Goal: Find specific page/section: Find specific page/section

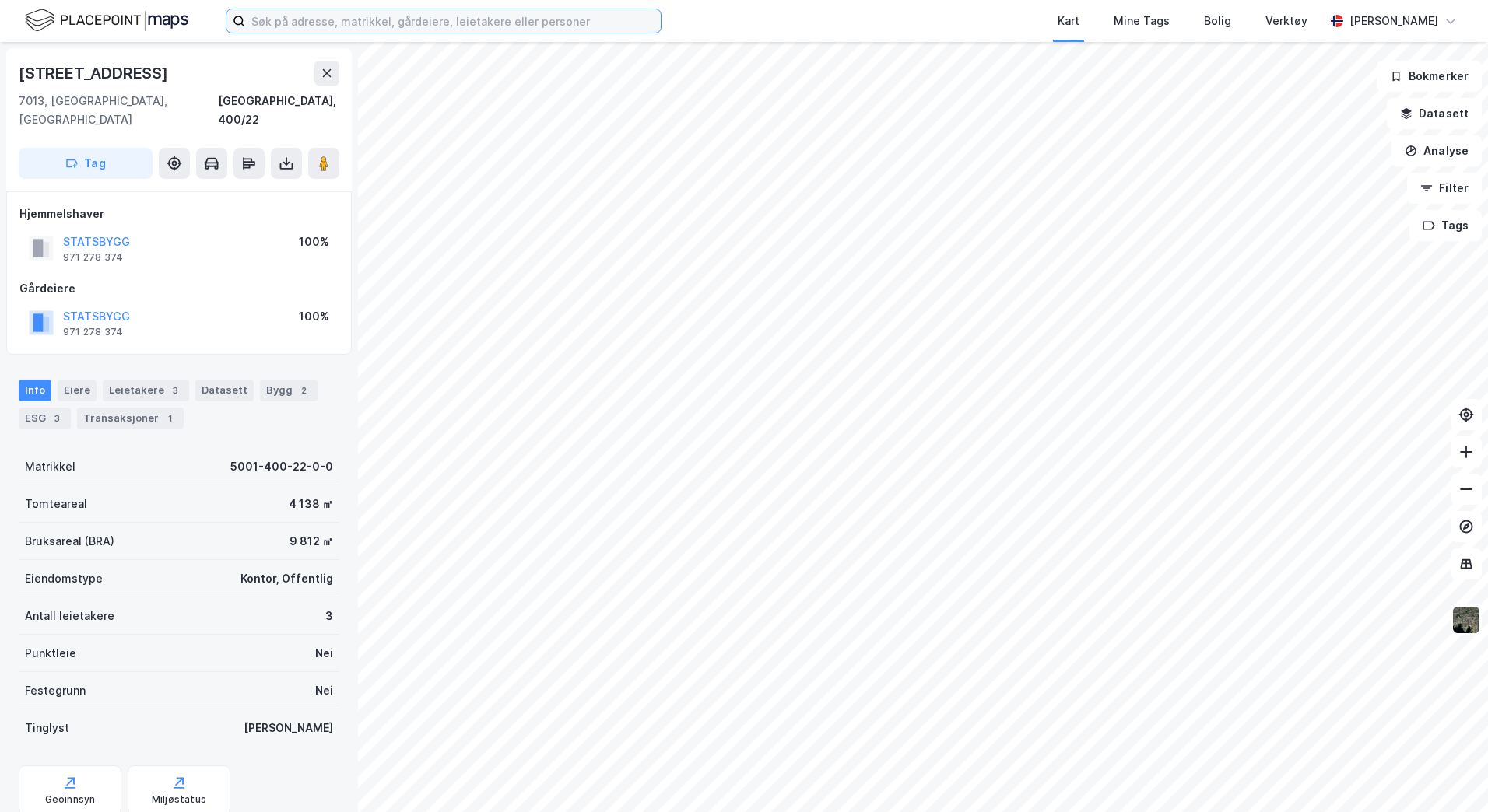
click at [270, 20] on input at bounding box center [452, 21] width 416 height 23
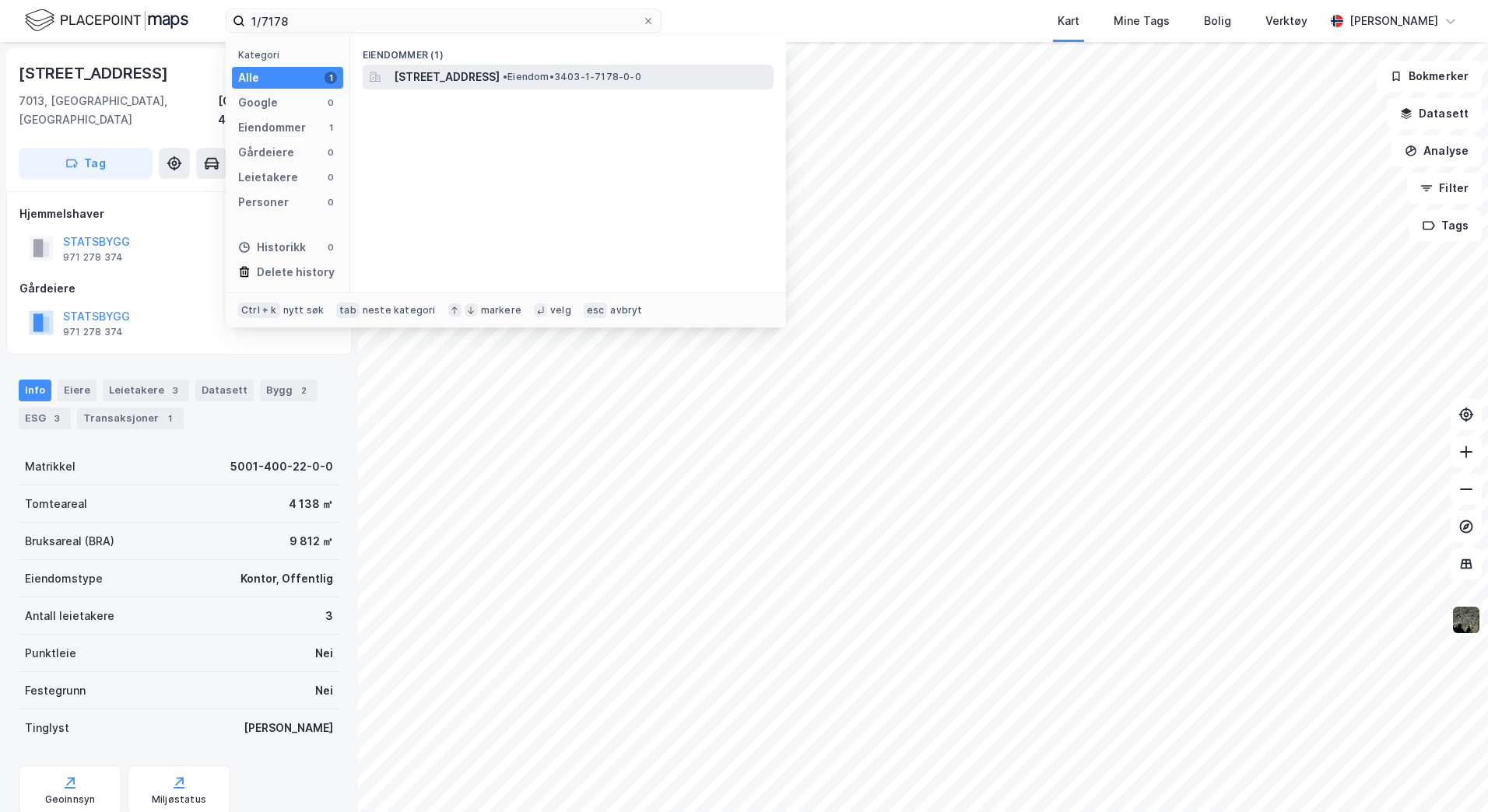
click at [500, 78] on span "[STREET_ADDRESS]" at bounding box center [447, 76] width 106 height 19
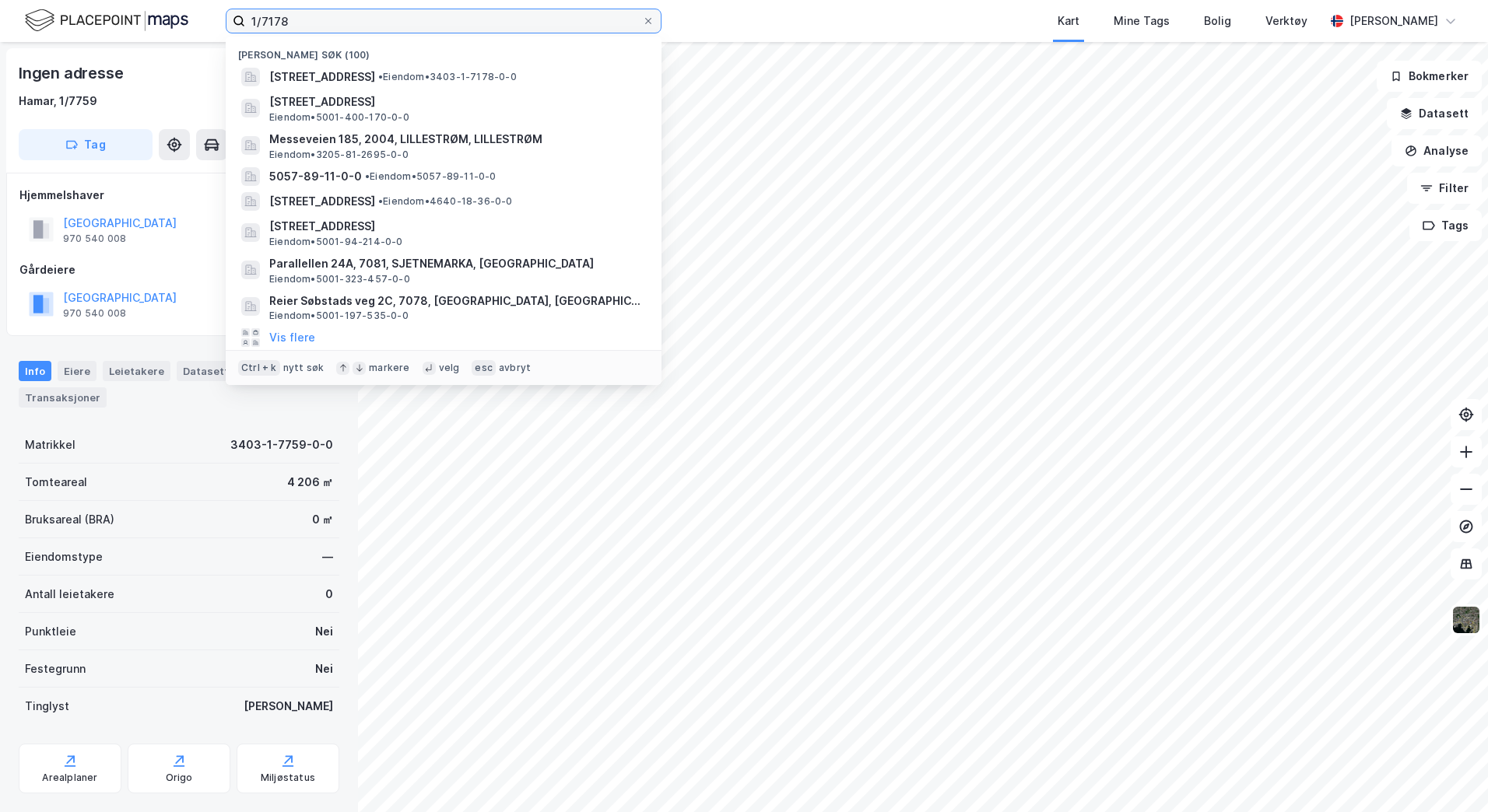
drag, startPoint x: 317, startPoint y: 14, endPoint x: 214, endPoint y: -1, distance: 104.1
click at [214, 0] on html "1/7178 Nylige søk (100) [STREET_ADDRESS] • Eiendom • 3403-1-7178-0-0 [STREET_AD…" at bounding box center [744, 406] width 1488 height 812
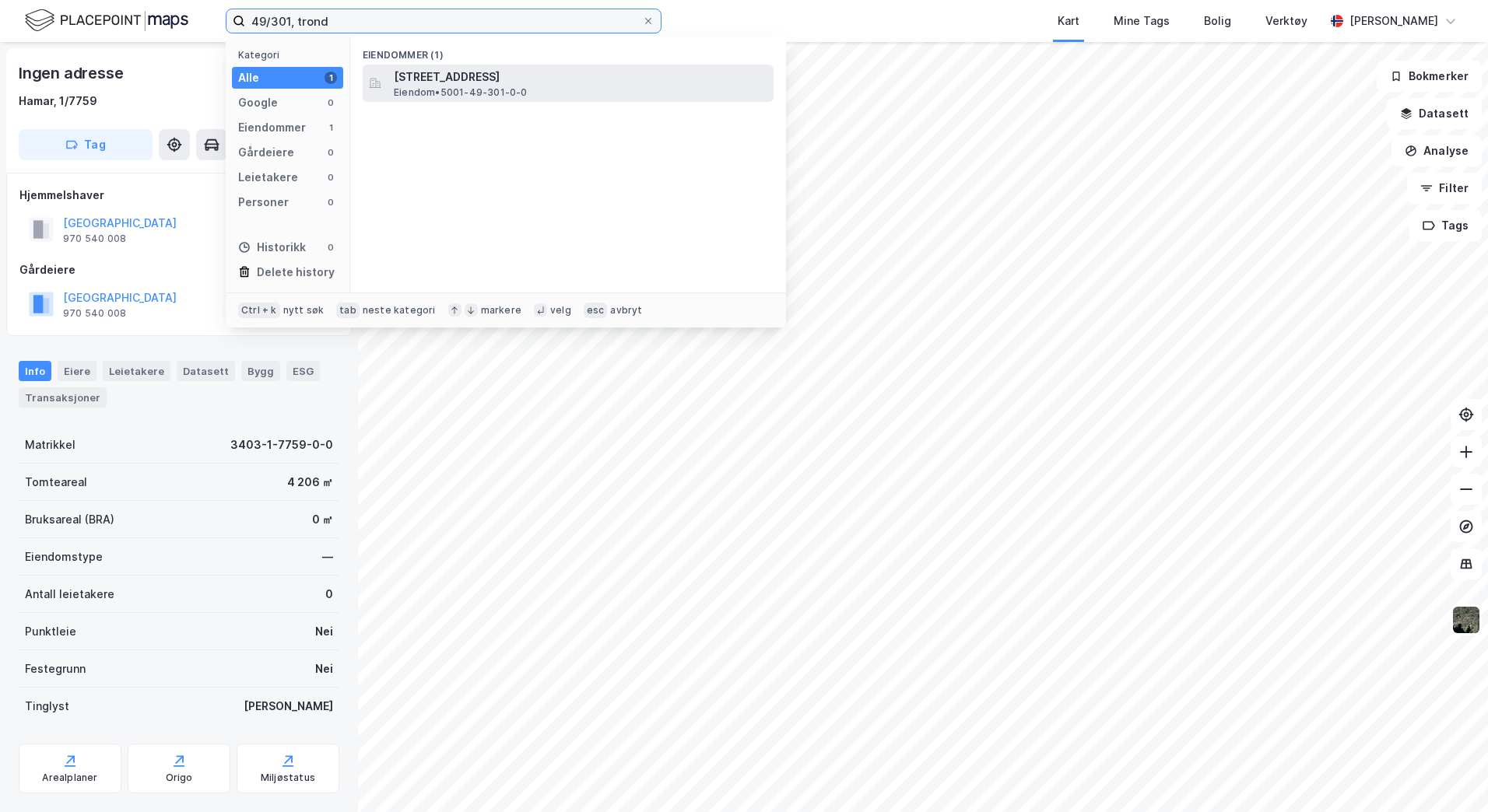
type input "49/301, trond"
click at [468, 79] on span "[STREET_ADDRESS]" at bounding box center [581, 76] width 373 height 19
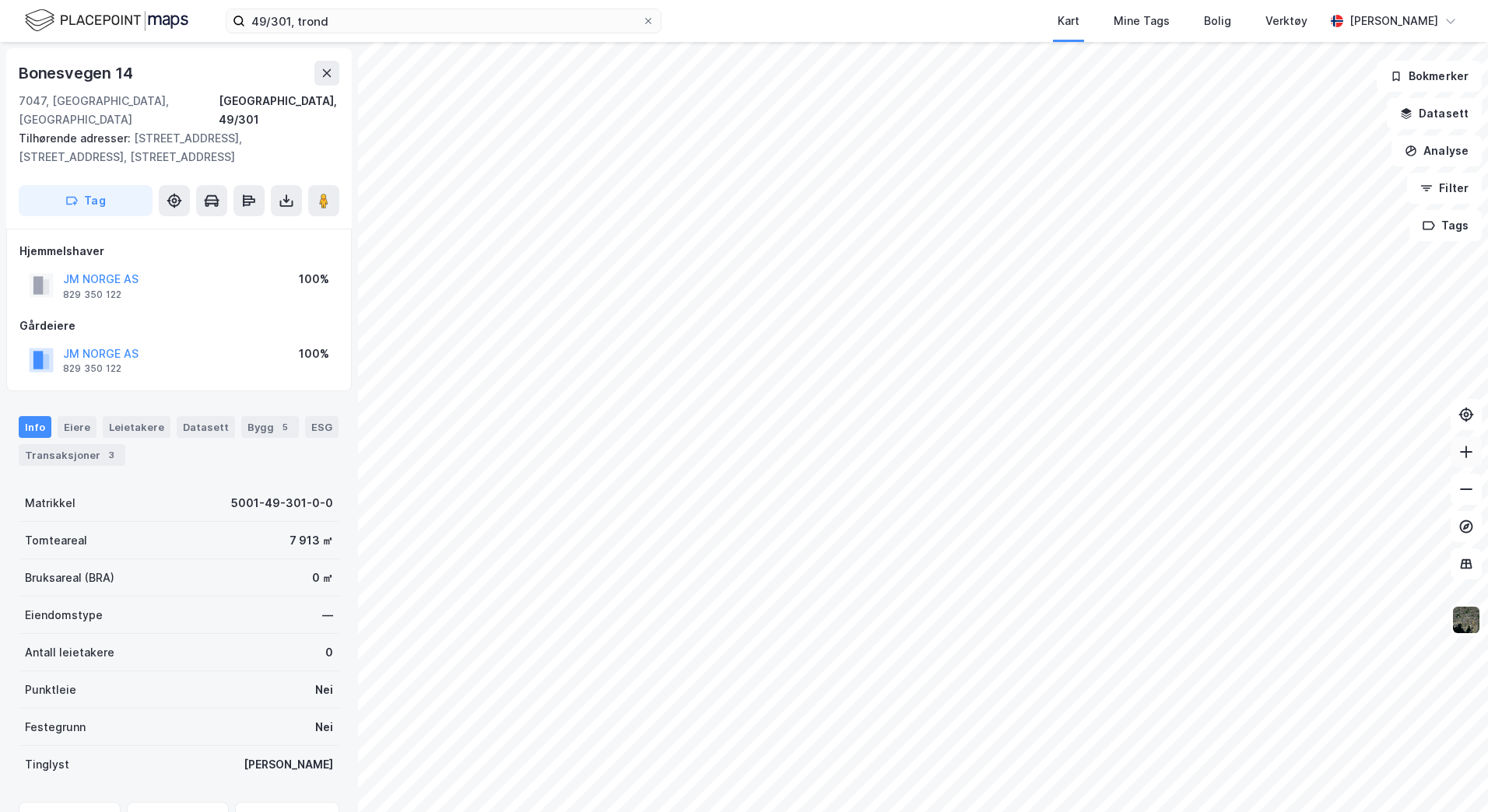
click at [1470, 461] on button at bounding box center [1466, 451] width 31 height 31
